Goal: Information Seeking & Learning: Compare options

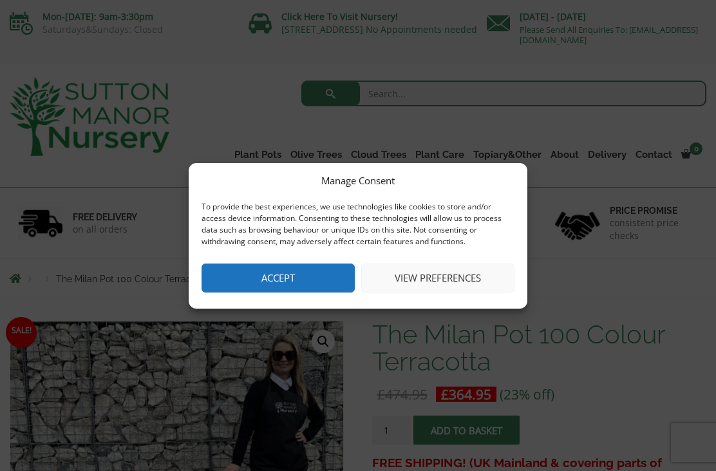
click at [477, 279] on button "View preferences" at bounding box center [437, 277] width 153 height 29
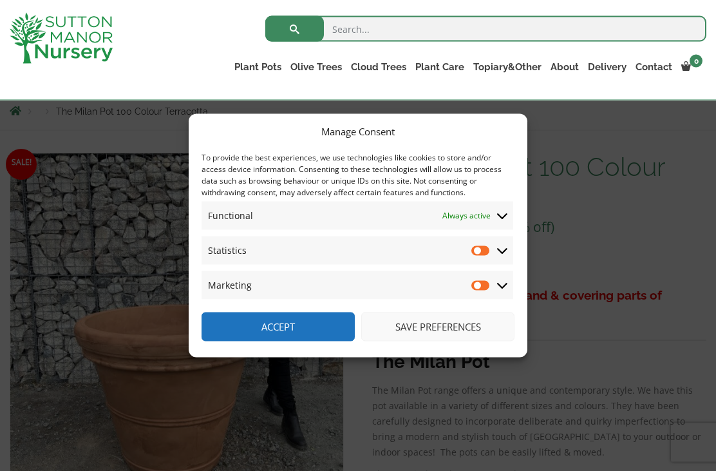
click at [460, 341] on button "Save preferences" at bounding box center [437, 326] width 153 height 29
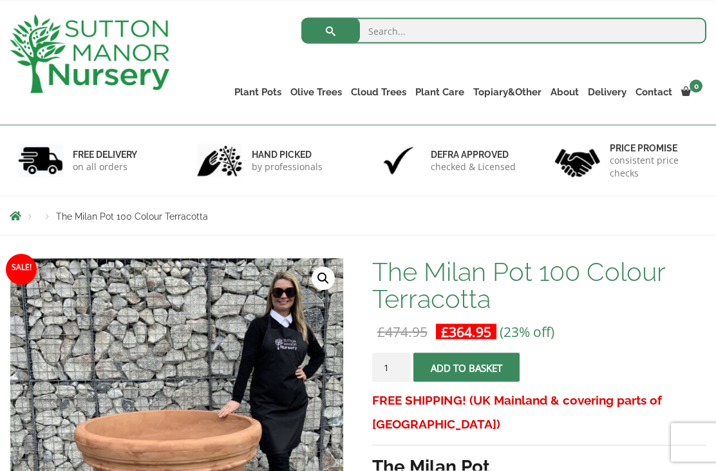
scroll to position [62, 0]
click at [261, 90] on link "Plant Pots" at bounding box center [258, 92] width 56 height 18
click at [0, 0] on link "The Old Stone Pots" at bounding box center [0, 0] width 0 height 0
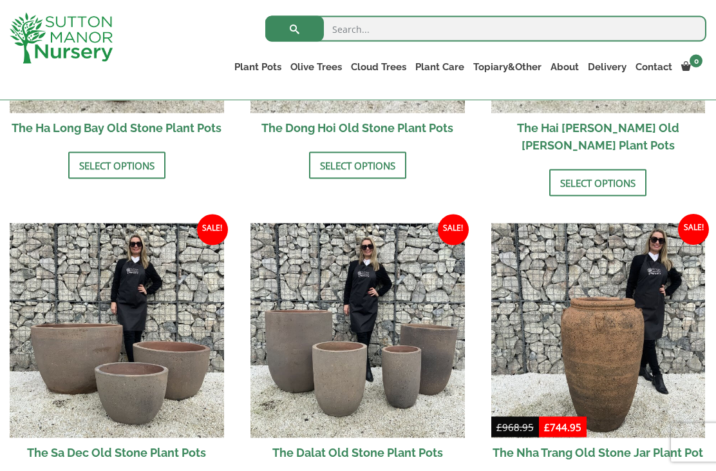
scroll to position [656, 0]
click at [384, 267] on img at bounding box center [357, 330] width 214 height 214
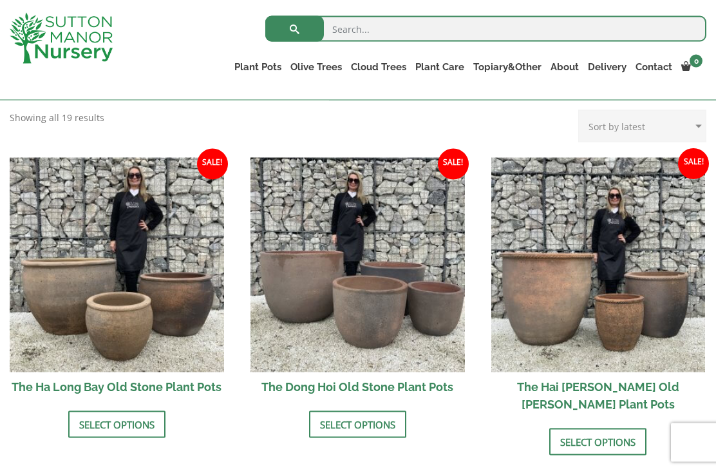
scroll to position [397, 0]
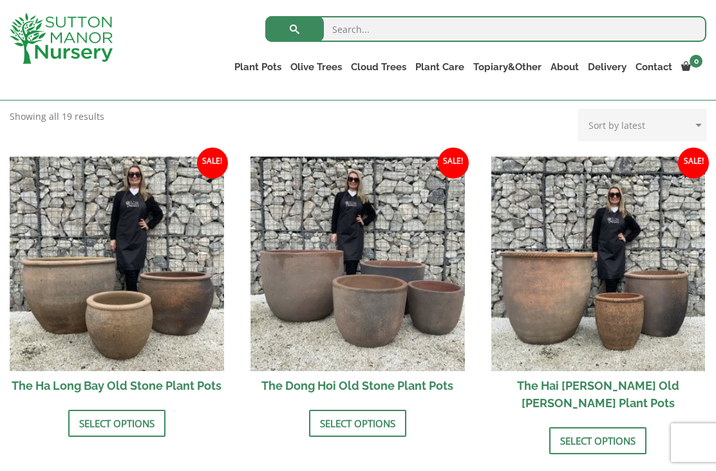
click at [130, 269] on img at bounding box center [117, 263] width 214 height 214
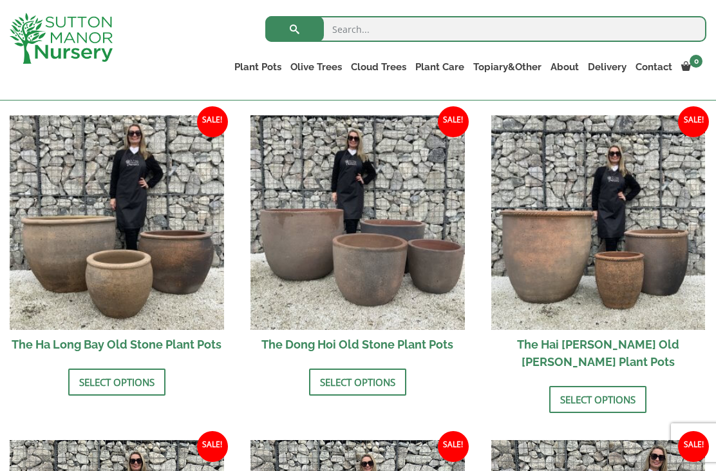
click at [401, 218] on img at bounding box center [357, 222] width 214 height 214
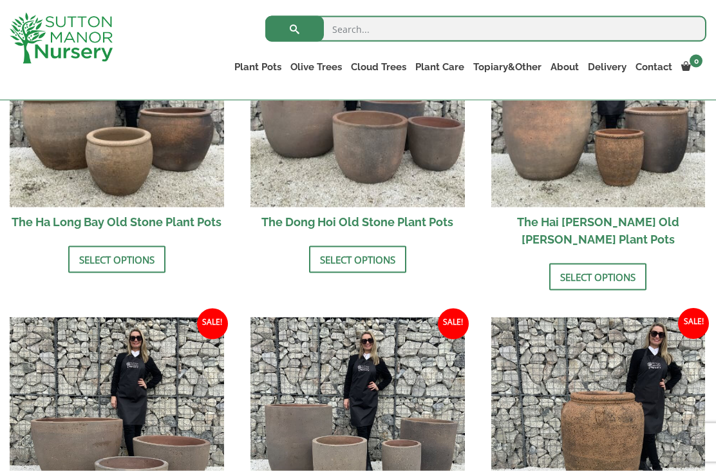
scroll to position [563, 0]
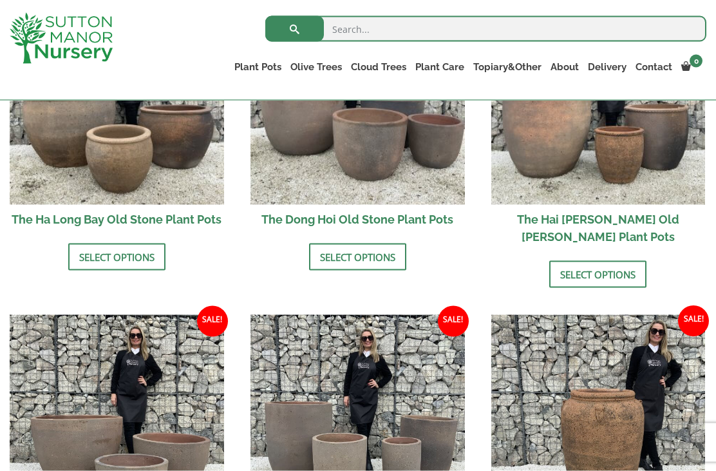
click at [606, 156] on img at bounding box center [598, 97] width 214 height 214
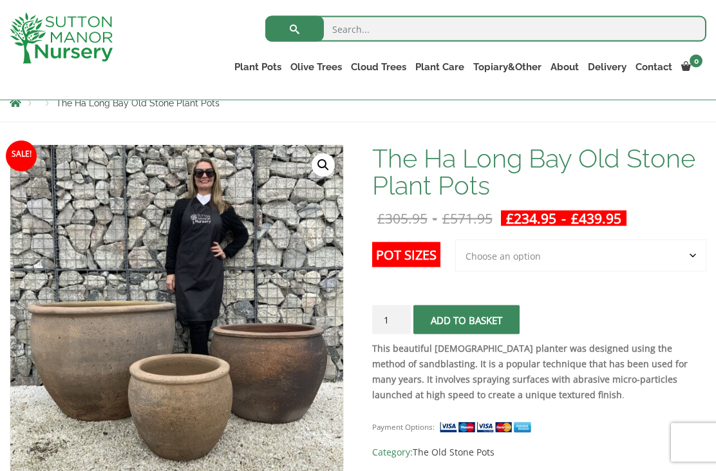
scroll to position [154, 0]
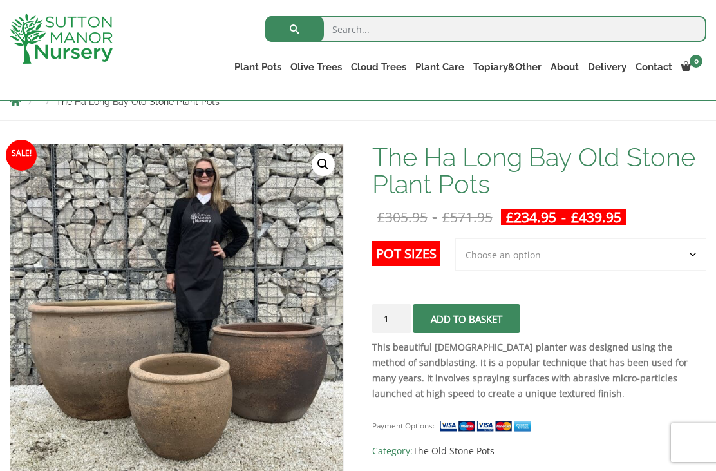
click at [540, 256] on select "Choose an option 3rd to Largest Pot In The Picture 2nd to Largest Pot In The Pi…" at bounding box center [580, 254] width 251 height 32
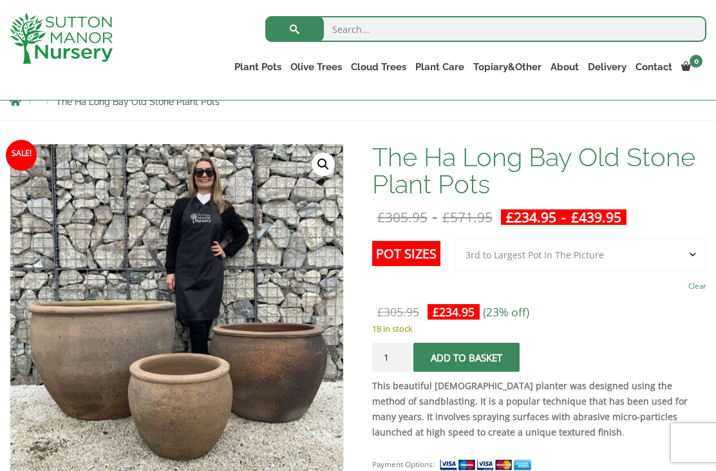
click at [578, 257] on select "Choose an option 3rd to Largest Pot In The Picture 2nd to Largest Pot In The Pi…" at bounding box center [580, 254] width 251 height 32
select select "2nd to Largest Pot In The Picture"
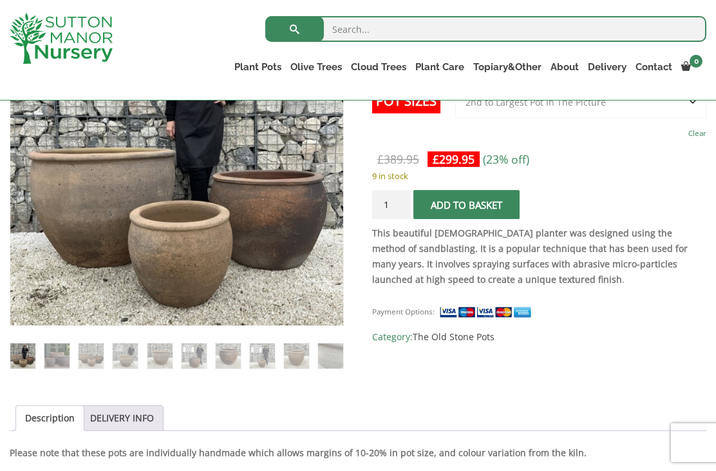
scroll to position [305, 0]
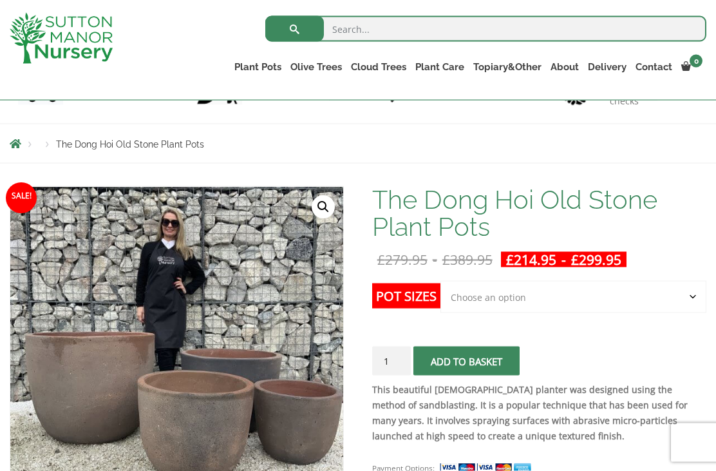
scroll to position [153, 0]
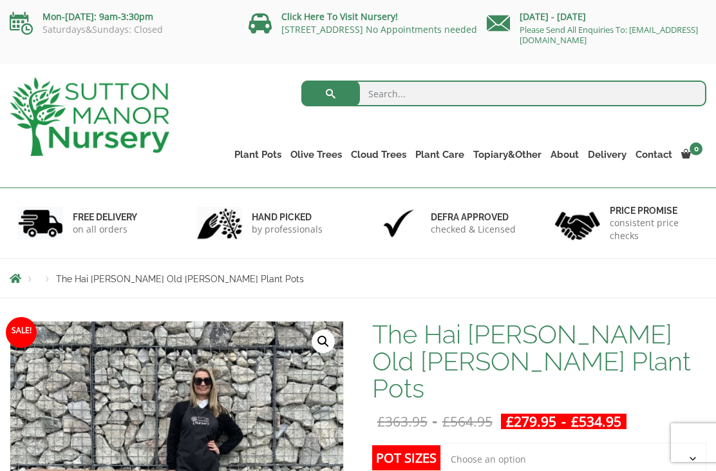
click at [0, 0] on link "Resin Bonded Pots" at bounding box center [0, 0] width 0 height 0
click at [0, 0] on link "The Atlantis Pots" at bounding box center [0, 0] width 0 height 0
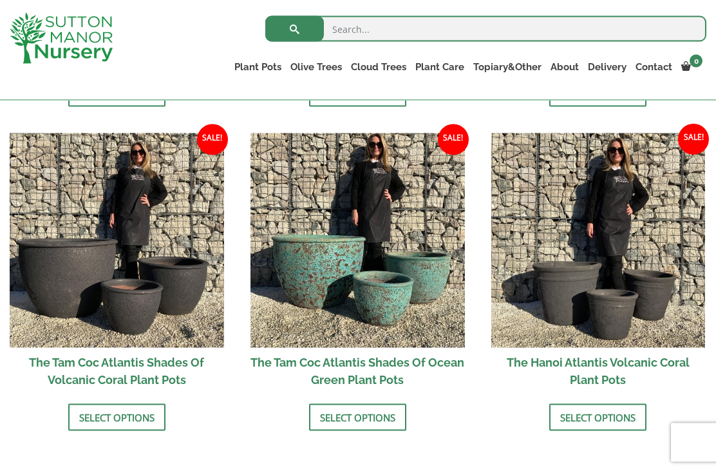
scroll to position [1054, 0]
click at [606, 231] on img at bounding box center [598, 240] width 214 height 214
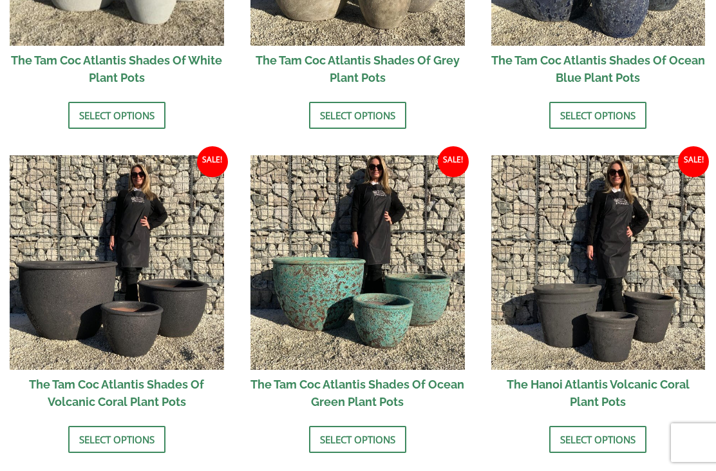
scroll to position [1095, 0]
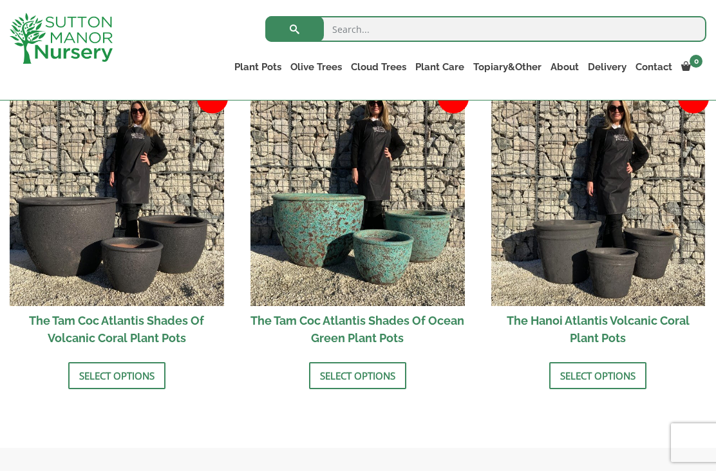
click at [336, 203] on img at bounding box center [357, 198] width 214 height 214
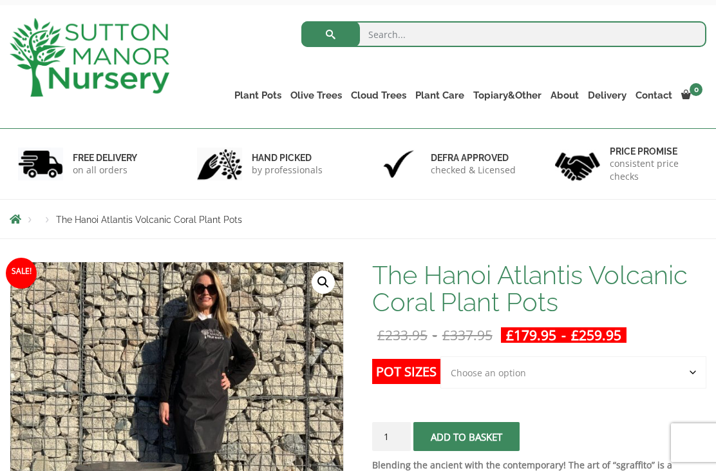
scroll to position [57, 0]
